Goal: Task Accomplishment & Management: Use online tool/utility

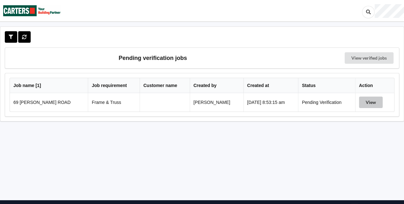
click at [365, 106] on button "View" at bounding box center [371, 103] width 24 height 12
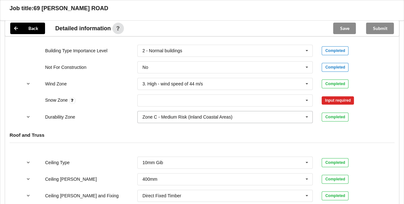
scroll to position [293, 0]
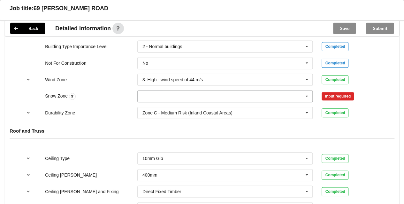
click at [301, 94] on input "text" at bounding box center [225, 97] width 175 height 12
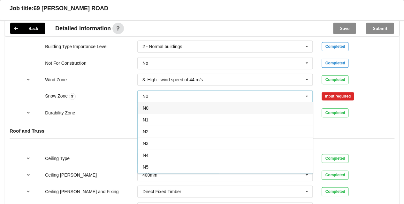
click at [184, 108] on div "N0" at bounding box center [225, 108] width 175 height 12
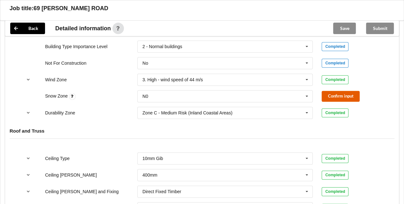
click at [332, 100] on button "Confirm input" at bounding box center [341, 96] width 38 height 11
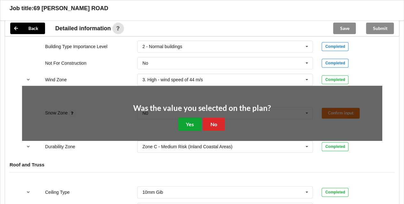
click at [195, 120] on button "Yes" at bounding box center [189, 124] width 23 height 13
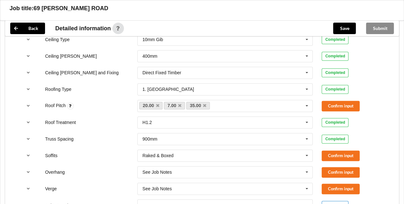
scroll to position [444, 0]
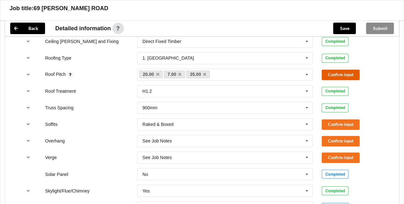
click at [340, 75] on button "Confirm input" at bounding box center [341, 75] width 38 height 11
click at [336, 123] on button "Confirm input" at bounding box center [341, 125] width 38 height 11
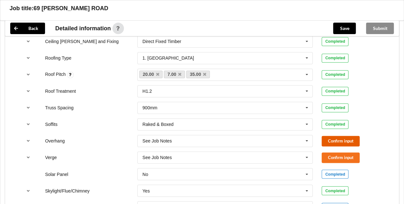
click at [333, 142] on button "Confirm input" at bounding box center [341, 141] width 38 height 11
click at [330, 155] on button "Confirm input" at bounding box center [341, 158] width 38 height 11
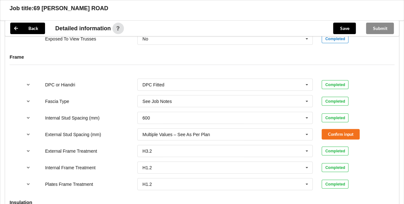
scroll to position [648, 0]
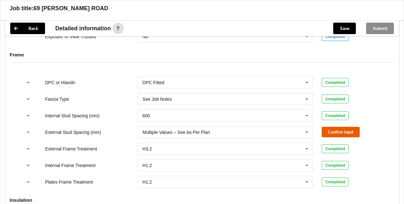
click at [347, 130] on button "Confirm input" at bounding box center [341, 132] width 38 height 11
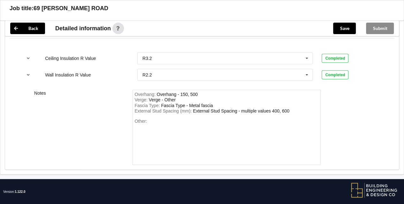
scroll to position [822, 0]
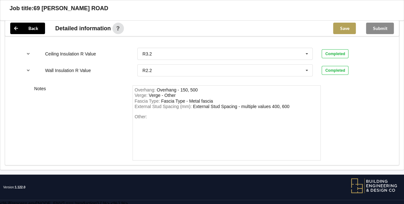
click at [343, 31] on button "Save" at bounding box center [344, 29] width 23 height 12
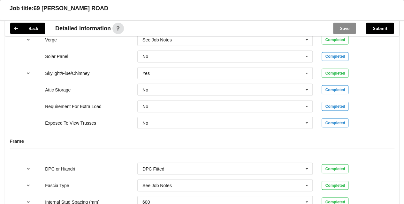
scroll to position [534, 0]
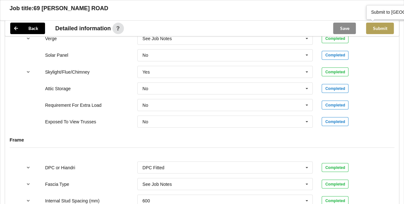
click at [379, 27] on button "Submit" at bounding box center [380, 29] width 28 height 12
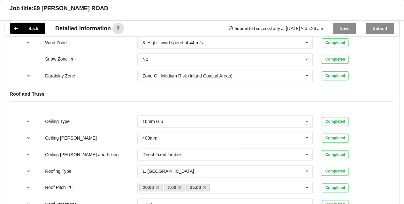
scroll to position [244, 0]
